Goal: Submit feedback/report problem

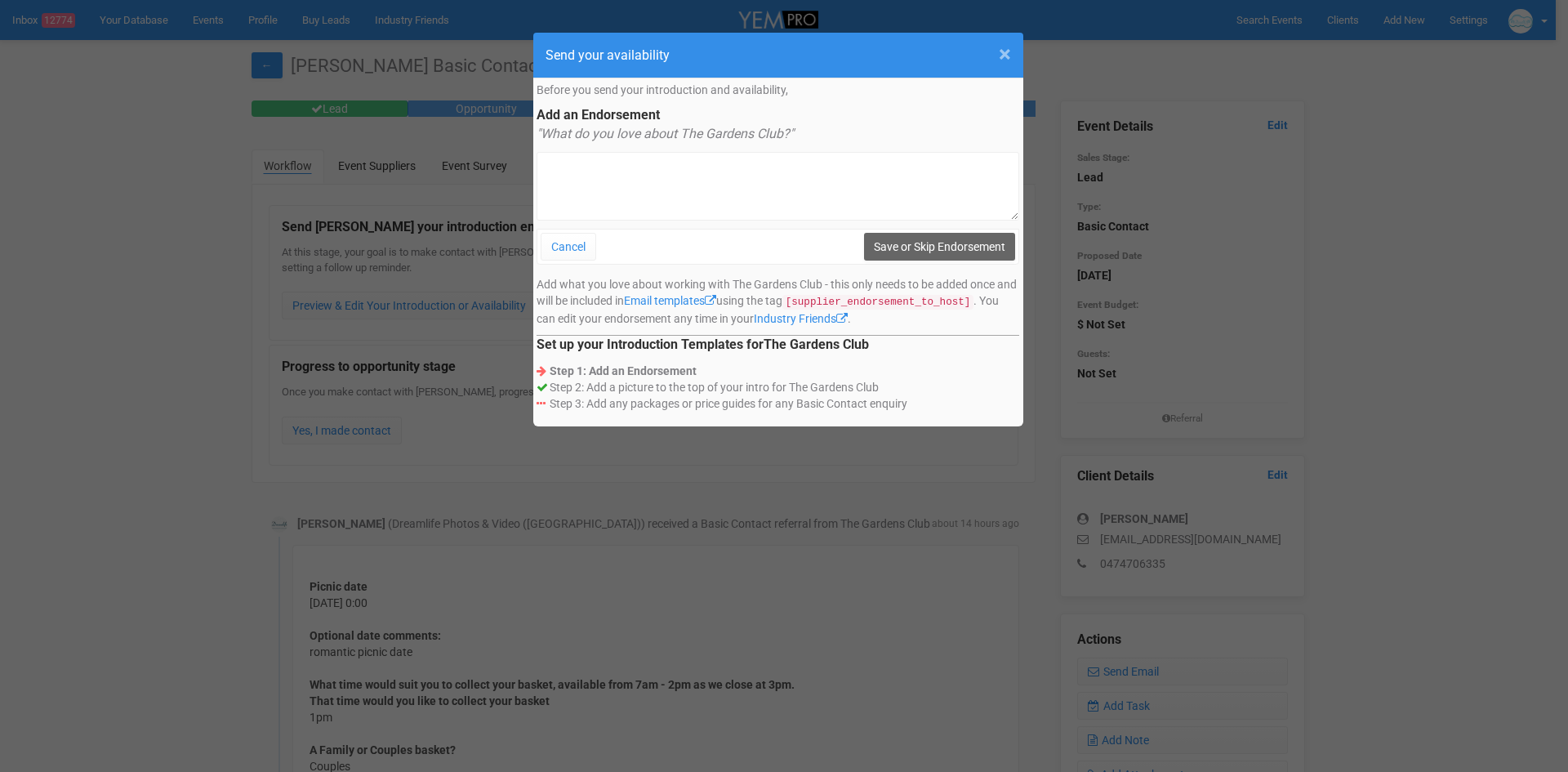
click at [1006, 51] on span "×" at bounding box center [1005, 54] width 12 height 27
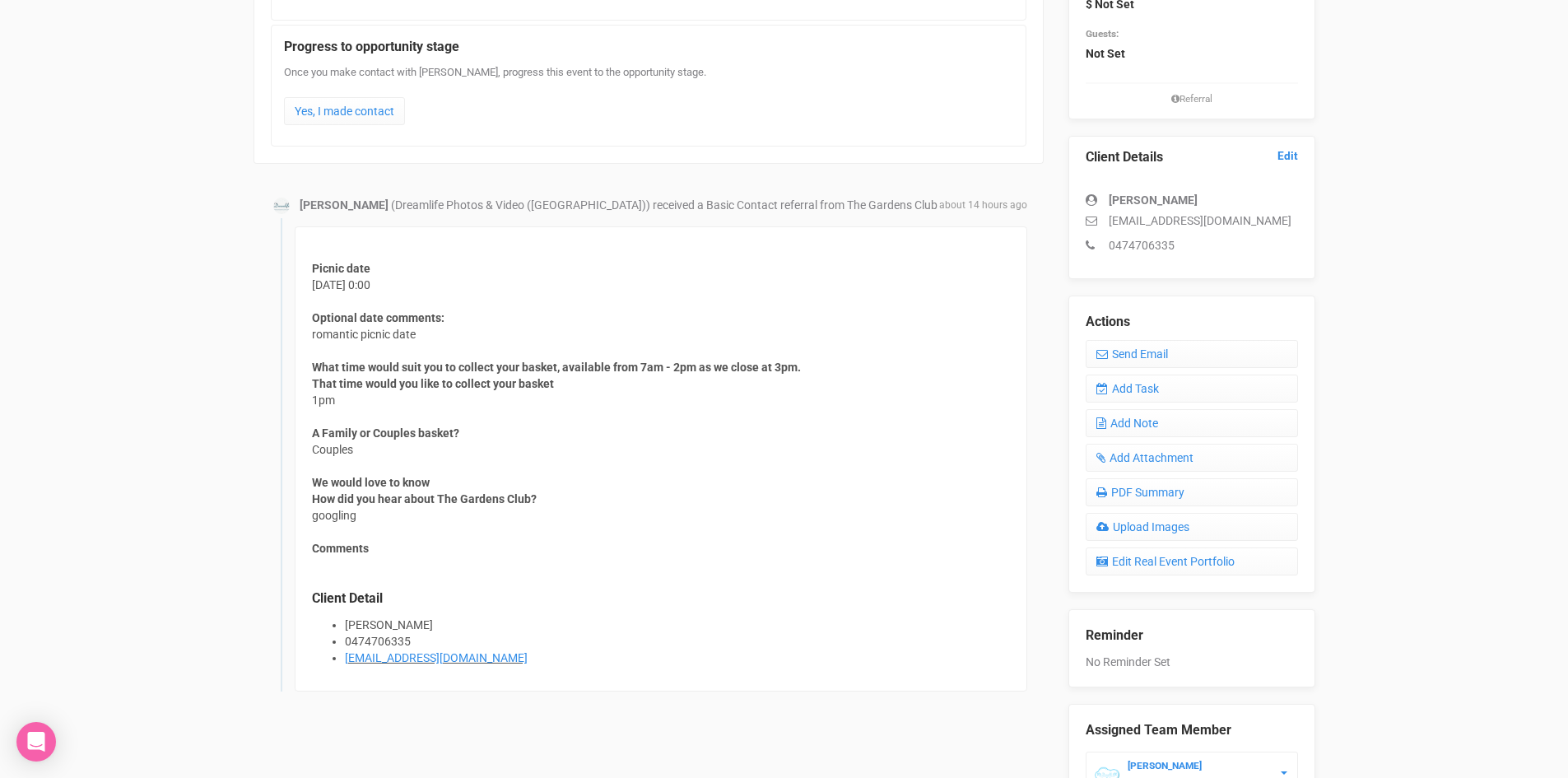
scroll to position [329, 0]
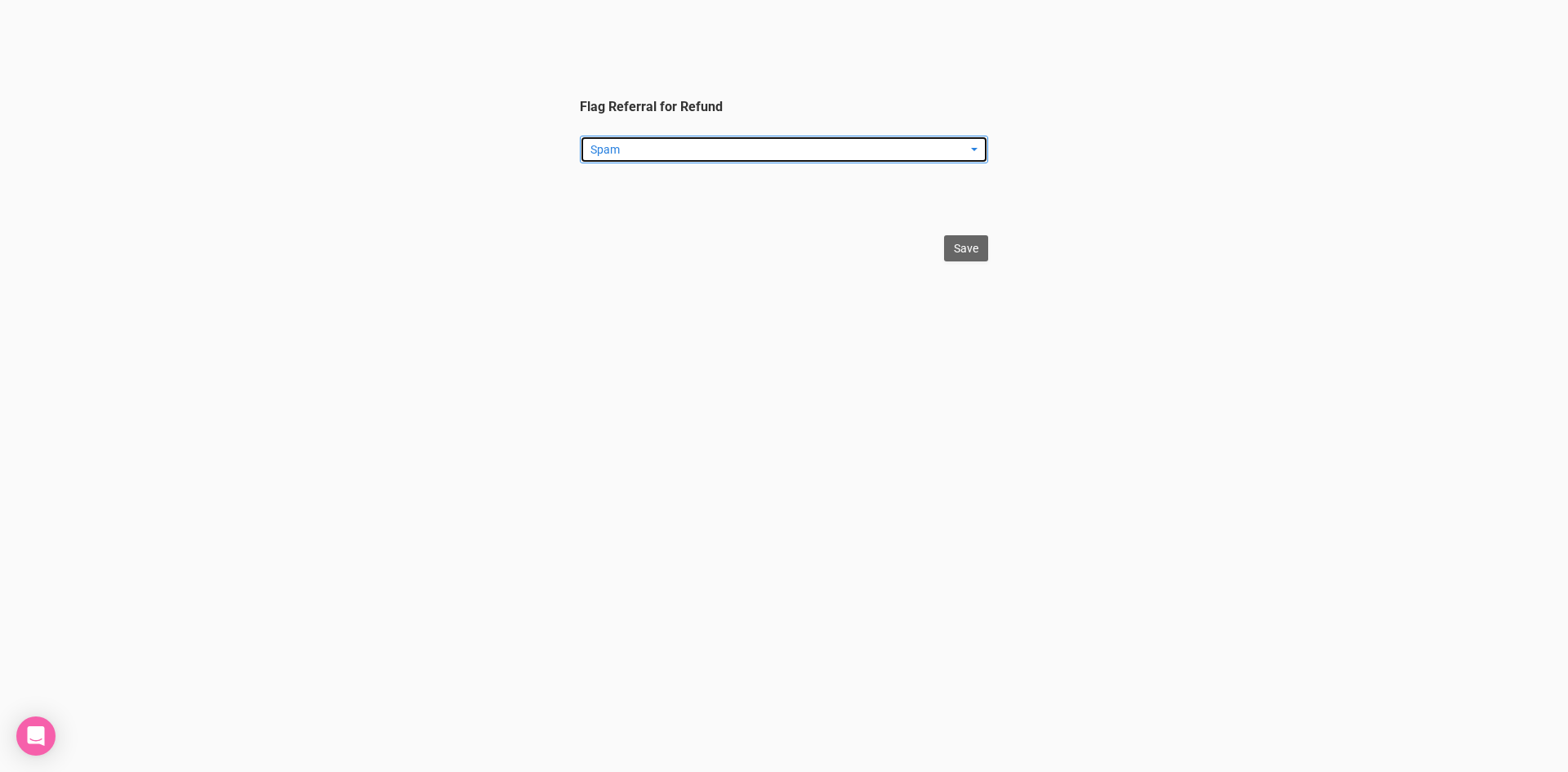
drag, startPoint x: 792, startPoint y: 149, endPoint x: 736, endPoint y: 250, distance: 115.5
click at [792, 157] on span "Spam" at bounding box center [778, 149] width 376 height 17
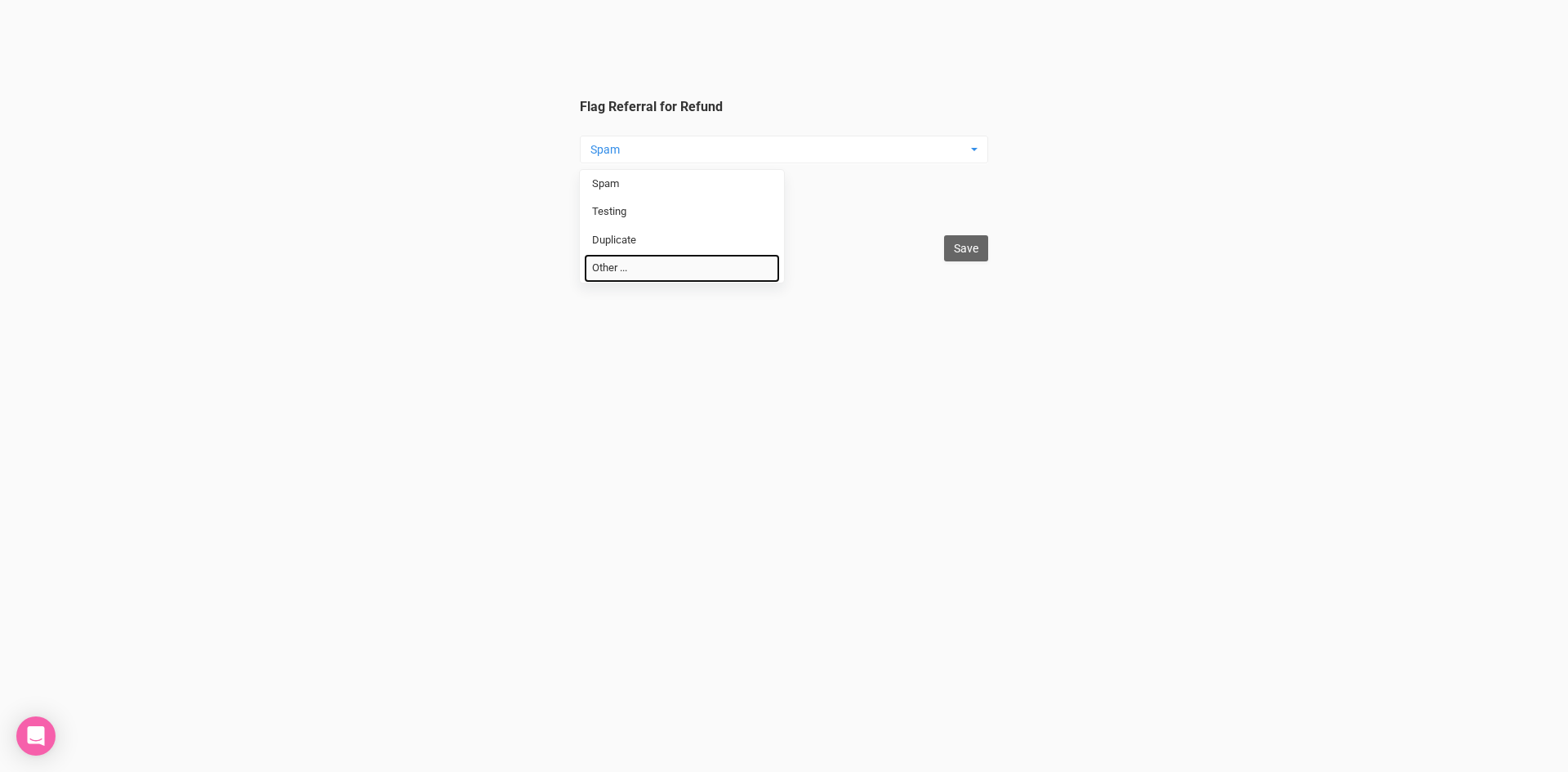
click at [709, 267] on link "Other ..." at bounding box center [682, 268] width 196 height 28
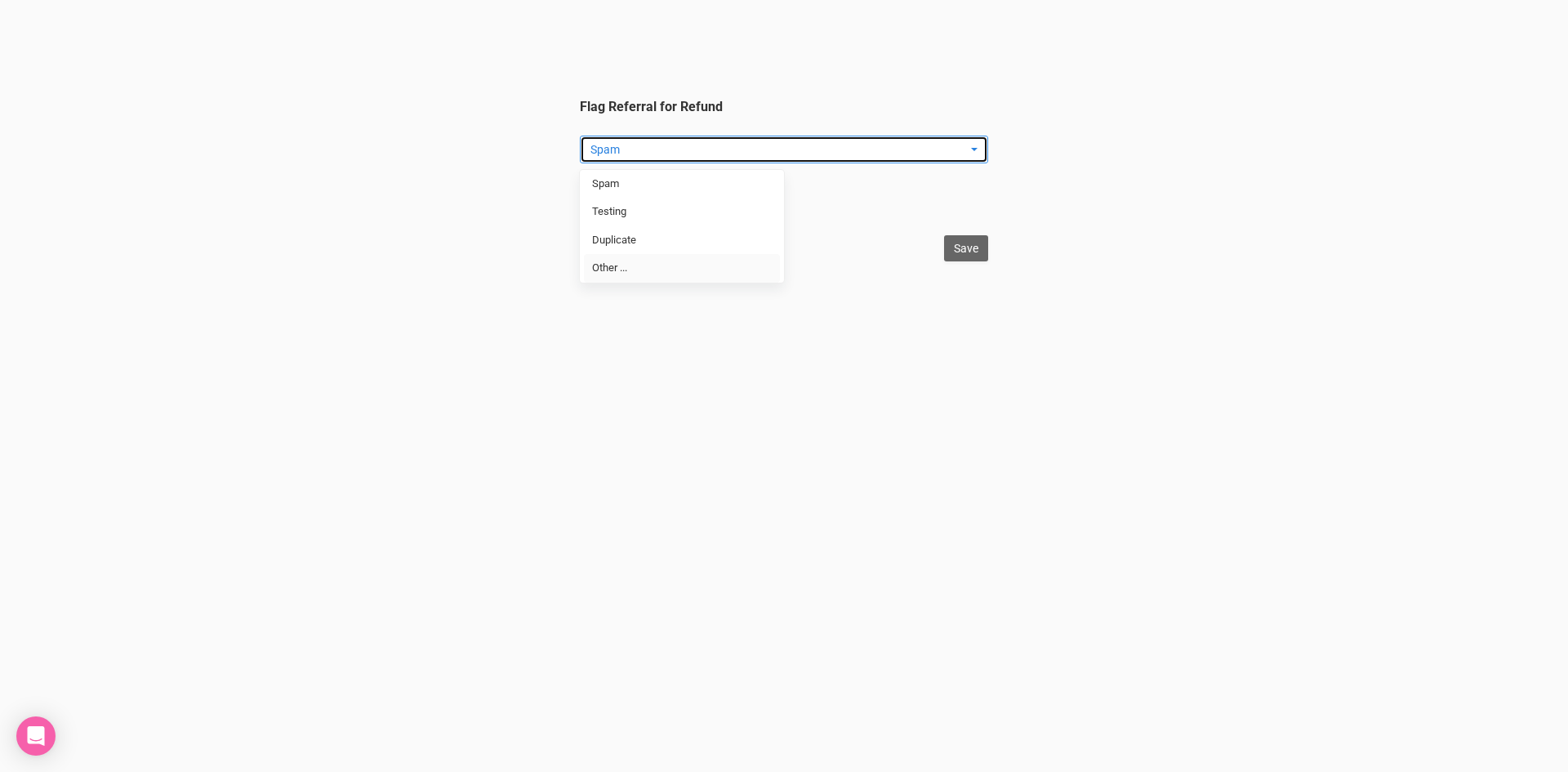
select select "Other ..."
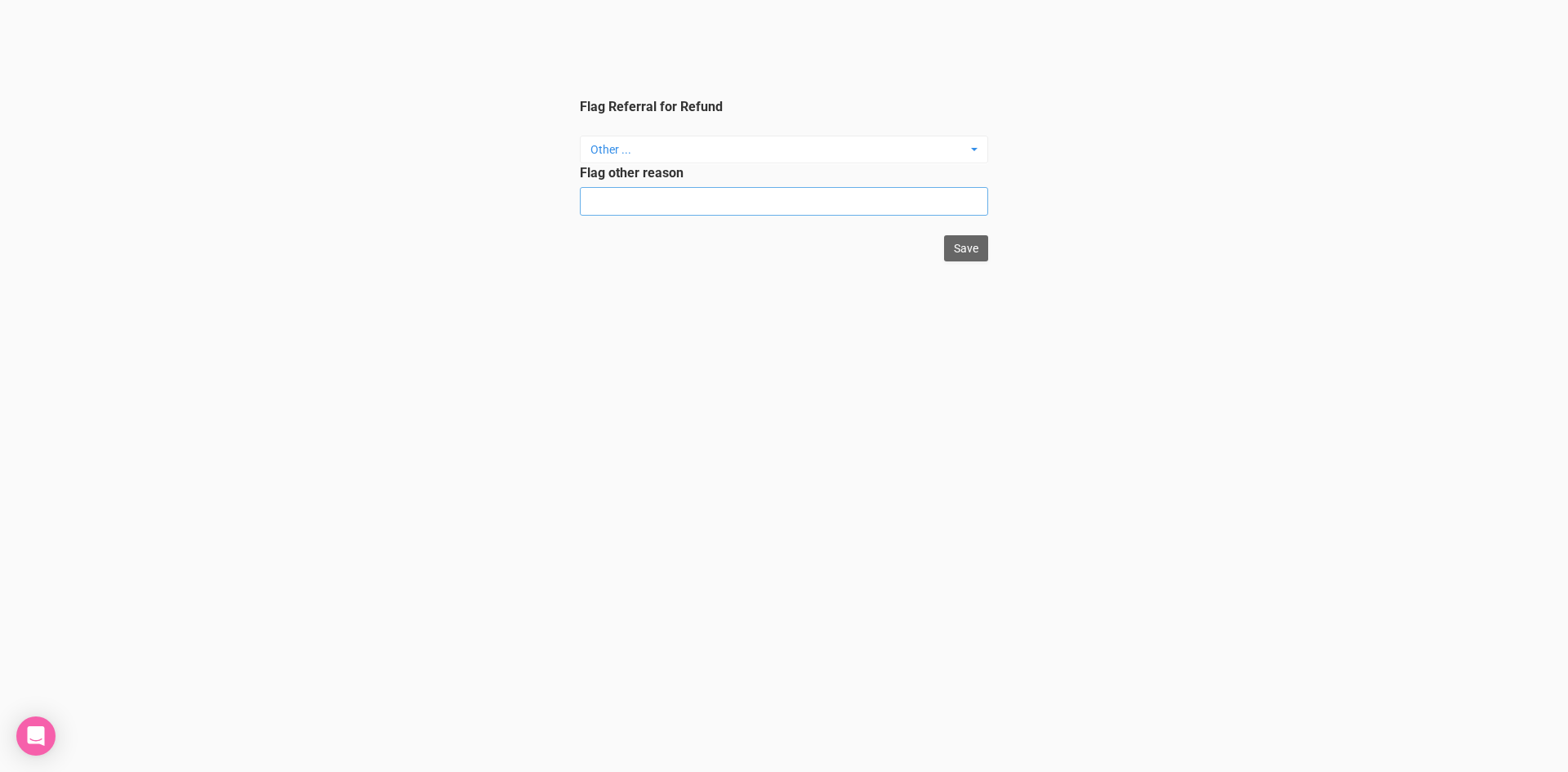
click at [742, 189] on input "Flag other reason" at bounding box center [784, 201] width 409 height 28
type input "not wedding"
click at [958, 262] on html "Flag Referral for Refund Other ... Spam Testing Duplicate Other ... Spam Testin…" at bounding box center [784, 130] width 1568 height 262
click at [949, 239] on input "Save" at bounding box center [966, 249] width 44 height 26
type input "Save"
